Goal: Find specific page/section: Find specific page/section

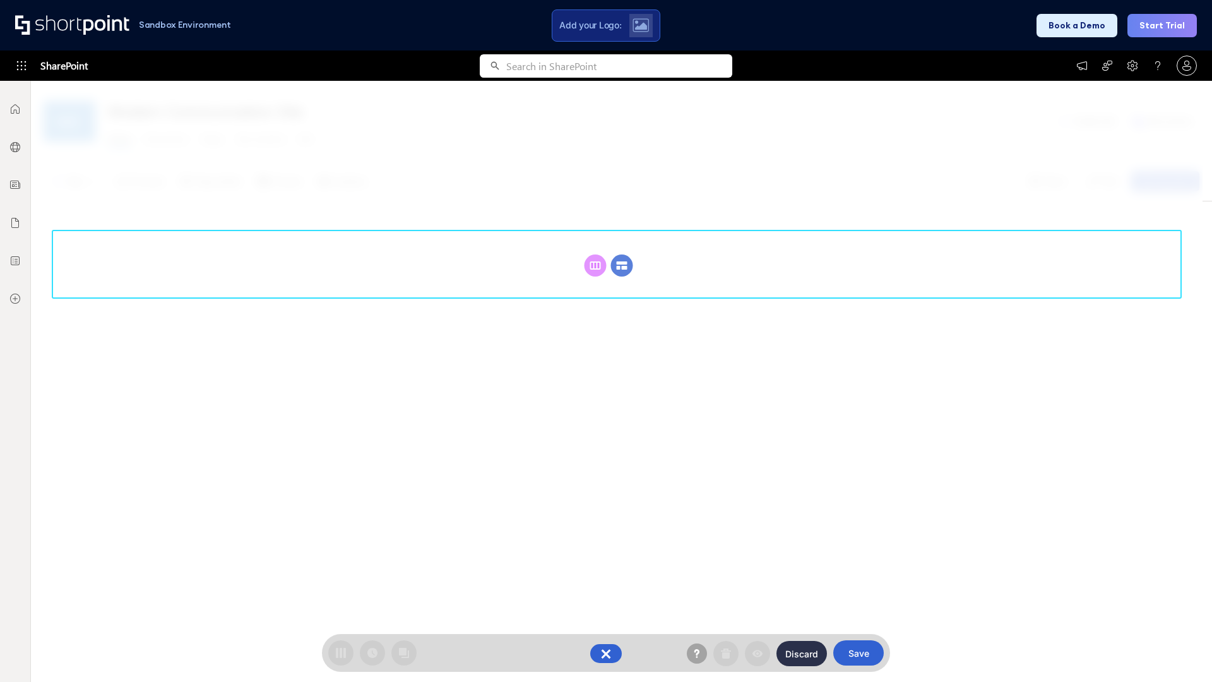
click at [622, 265] on circle at bounding box center [622, 265] width 22 height 22
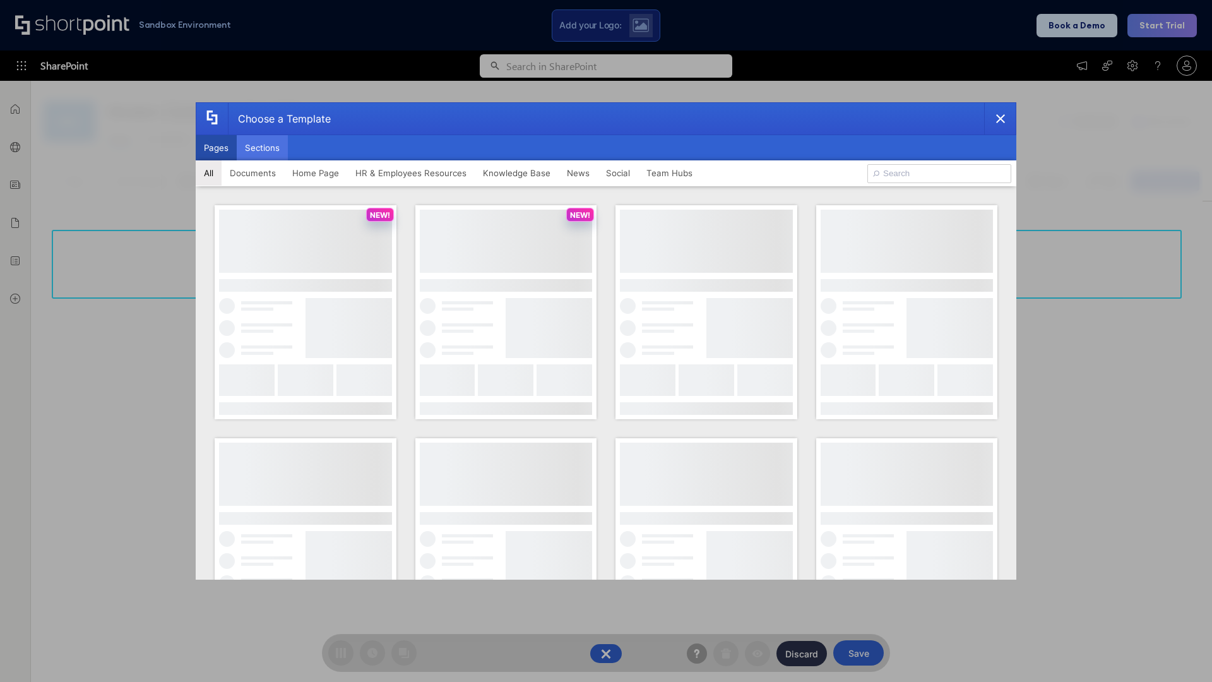
click at [262, 148] on button "Sections" at bounding box center [262, 147] width 51 height 25
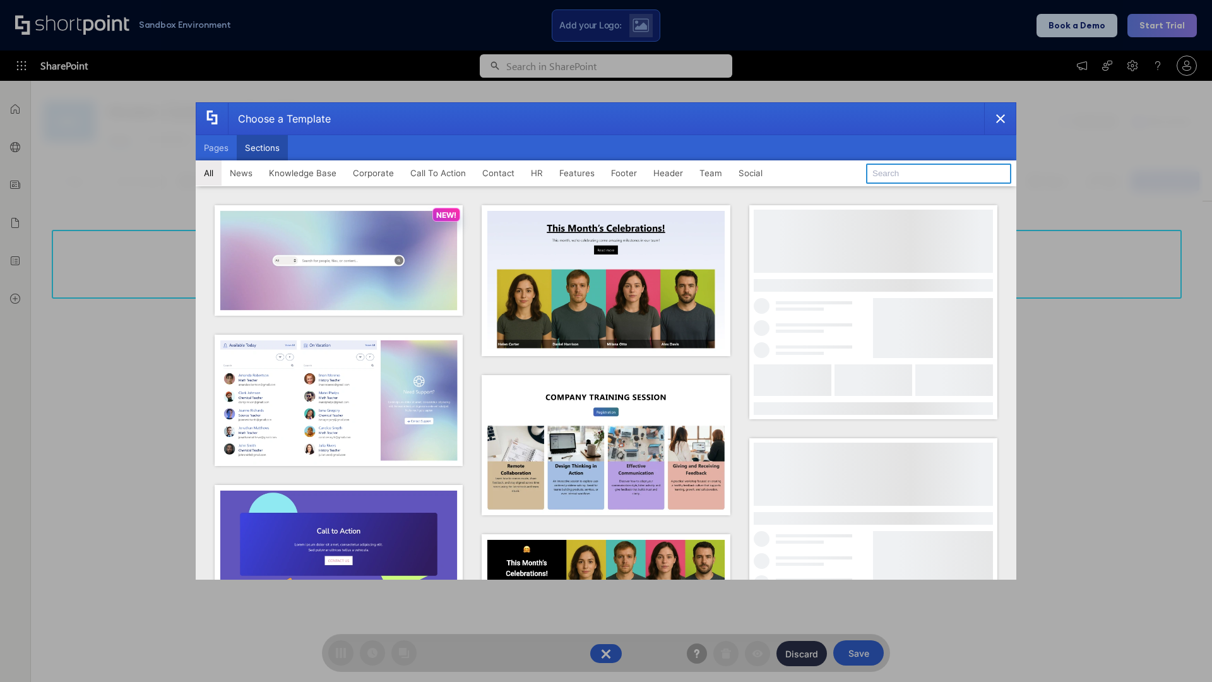
type input "Teams Kit 1"
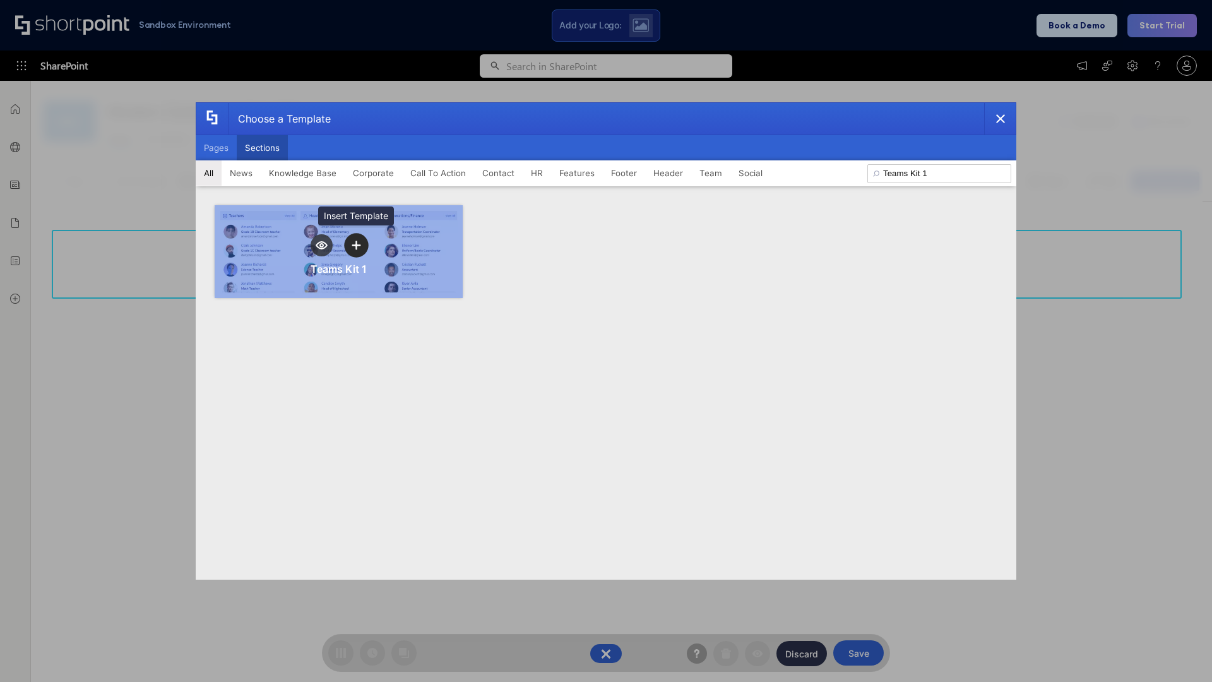
click at [356, 245] on icon "template selector" at bounding box center [356, 245] width 9 height 9
